Goal: Find specific page/section: Find specific page/section

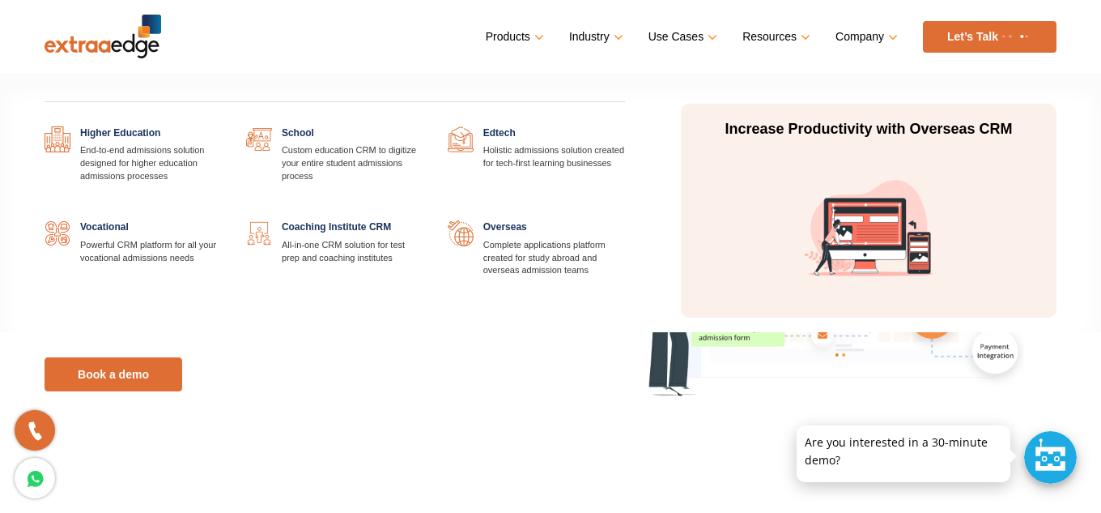
click at [625, 126] on link at bounding box center [625, 126] width 0 height 0
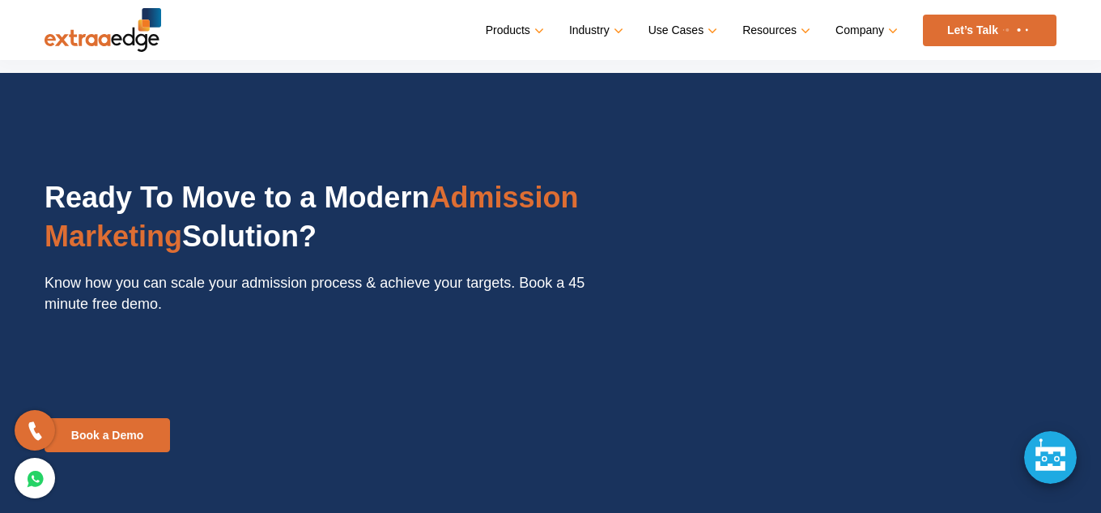
scroll to position [4130, 0]
